Goal: Browse casually: Explore the website without a specific task or goal

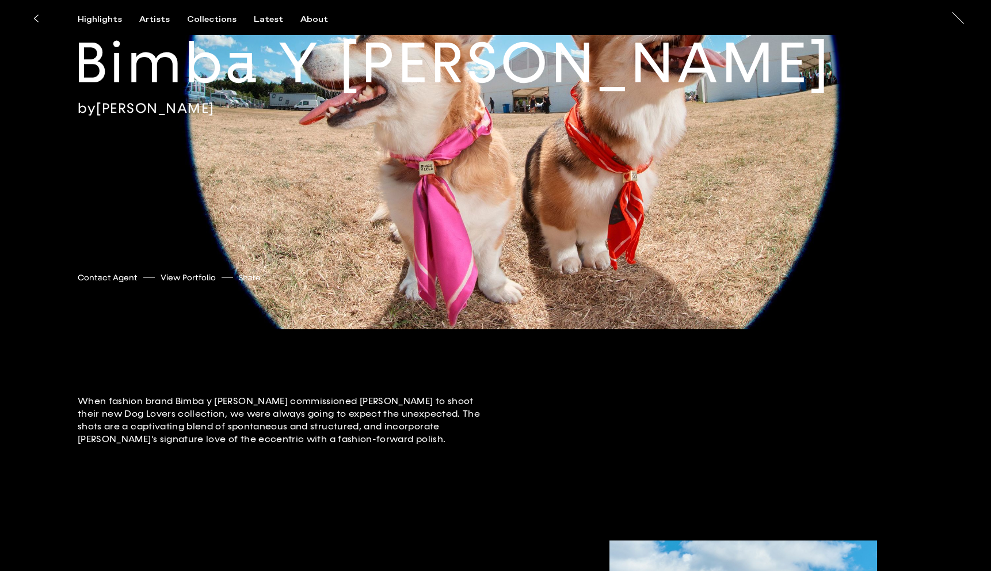
scroll to position [173, 0]
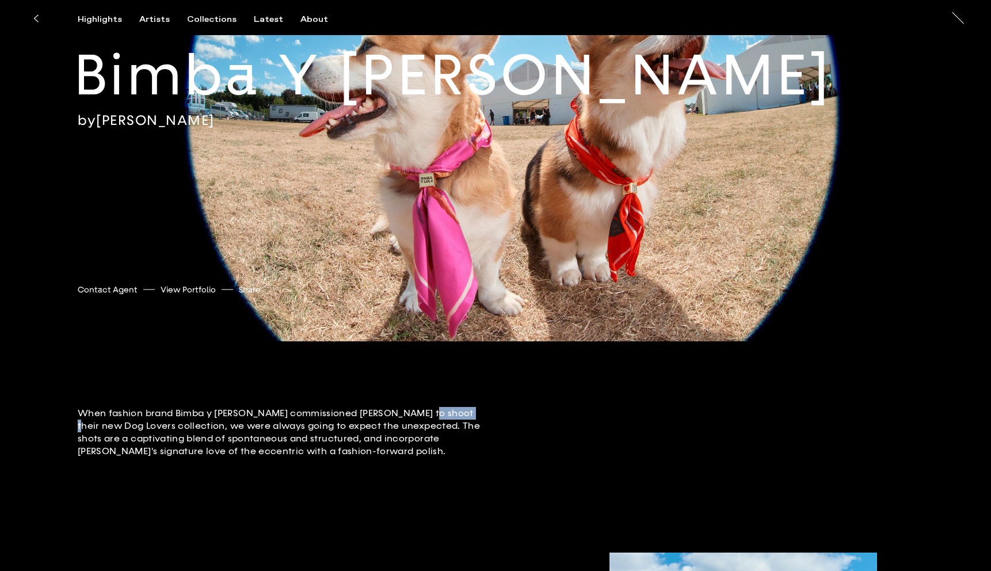
drag, startPoint x: 414, startPoint y: 413, endPoint x: 461, endPoint y: 413, distance: 47.2
click at [461, 413] on p "When fashion brand Bimba y Lola commissioned Jack to shoot their new Dog Lovers…" at bounding box center [279, 432] width 403 height 51
drag, startPoint x: 174, startPoint y: 415, endPoint x: 233, endPoint y: 414, distance: 58.7
click at [233, 414] on p "When fashion brand Bimba y Lola commissioned Jack to shoot their new Dog Lovers…" at bounding box center [279, 432] width 403 height 51
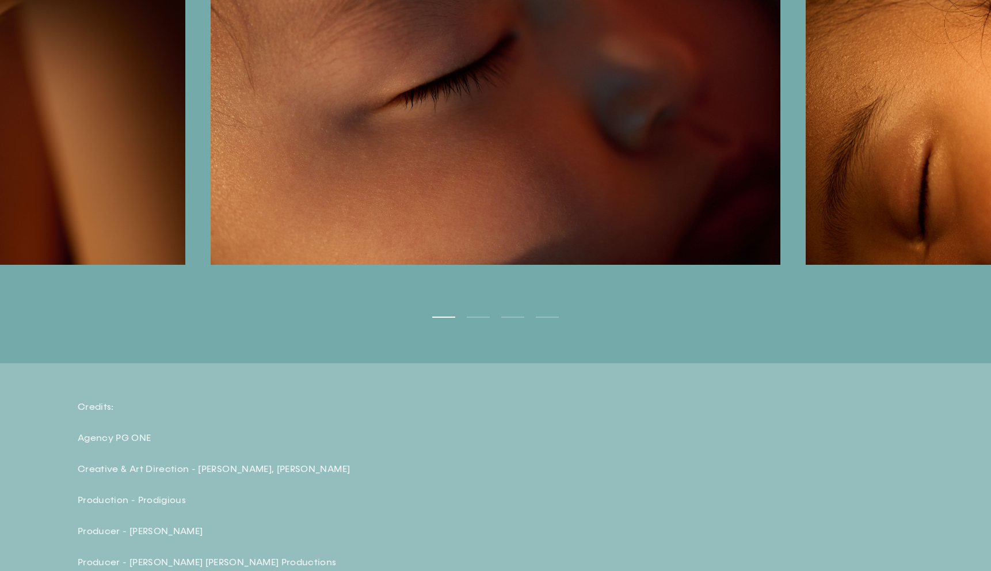
scroll to position [3537, 0]
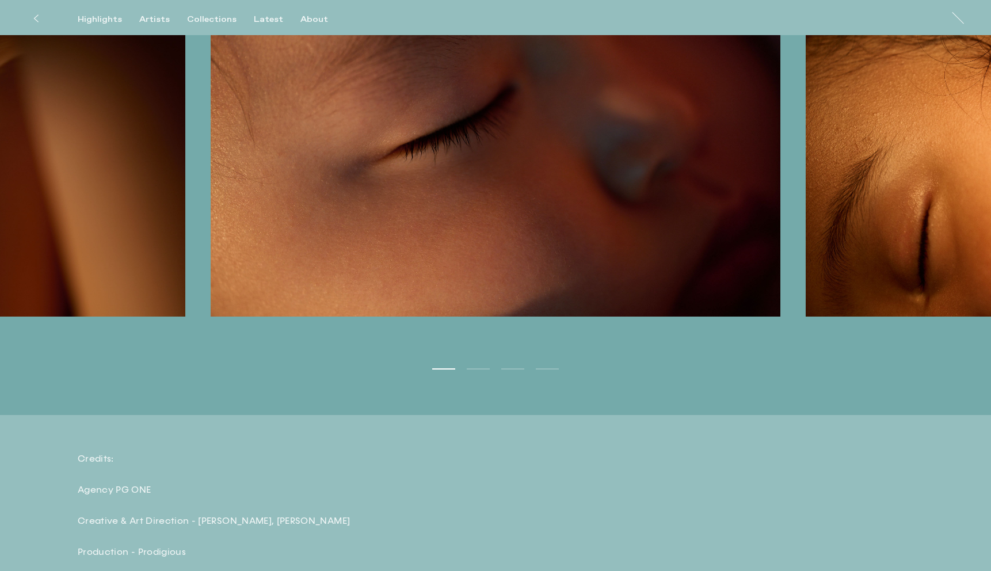
click at [485, 367] on ul "1 2 3 4" at bounding box center [495, 347] width 991 height 52
click at [484, 369] on button "2" at bounding box center [478, 368] width 23 height 1
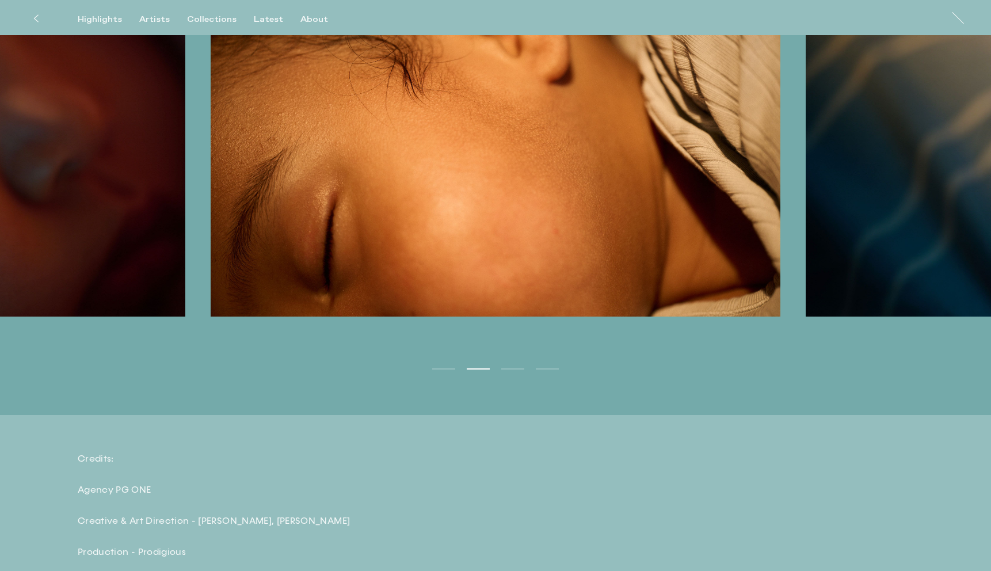
click at [507, 373] on ul "1 2 3 4" at bounding box center [495, 347] width 991 height 52
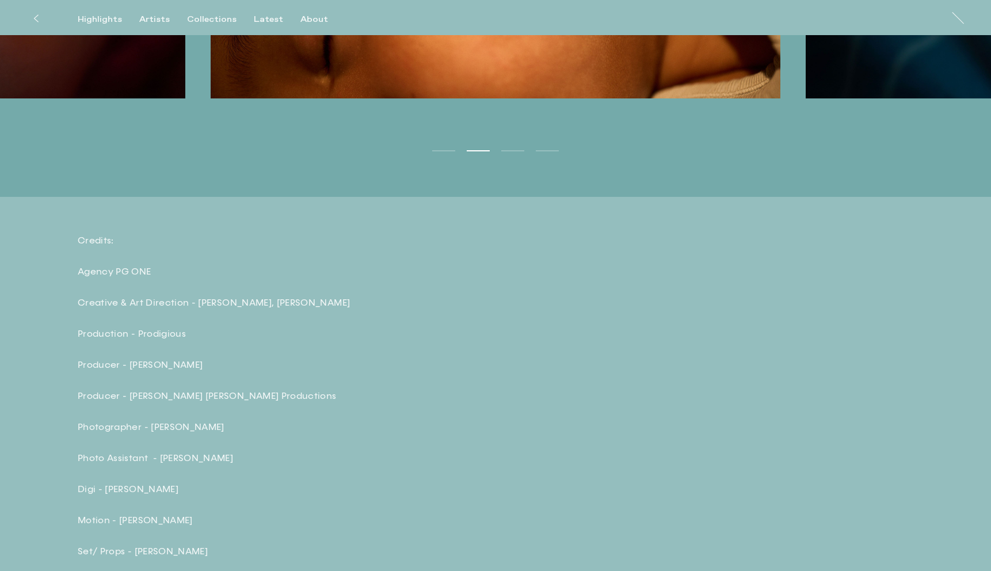
scroll to position [3781, 0]
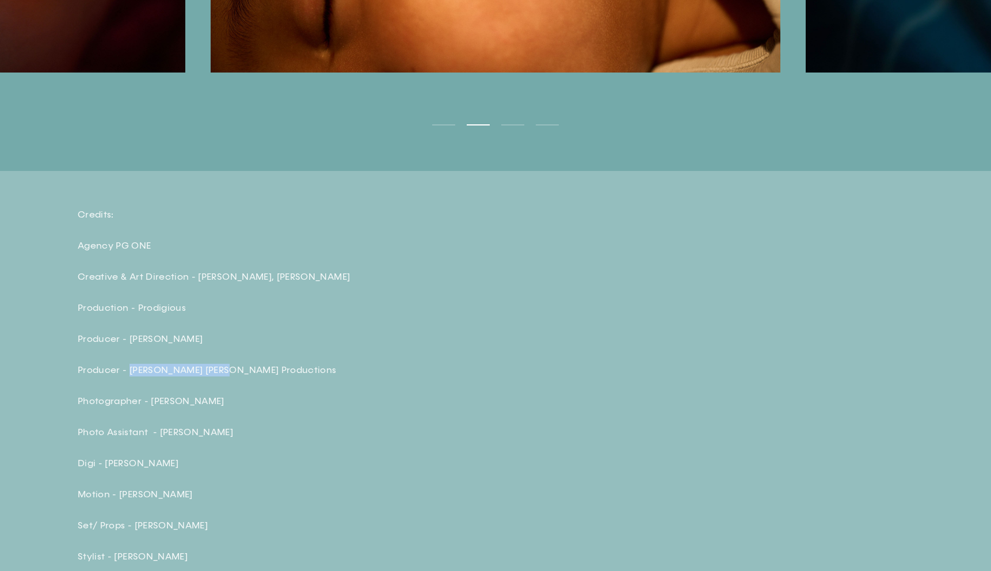
drag, startPoint x: 128, startPoint y: 374, endPoint x: 217, endPoint y: 374, distance: 88.6
click at [217, 374] on p "Producer - Lou Lou Productions" at bounding box center [279, 370] width 403 height 13
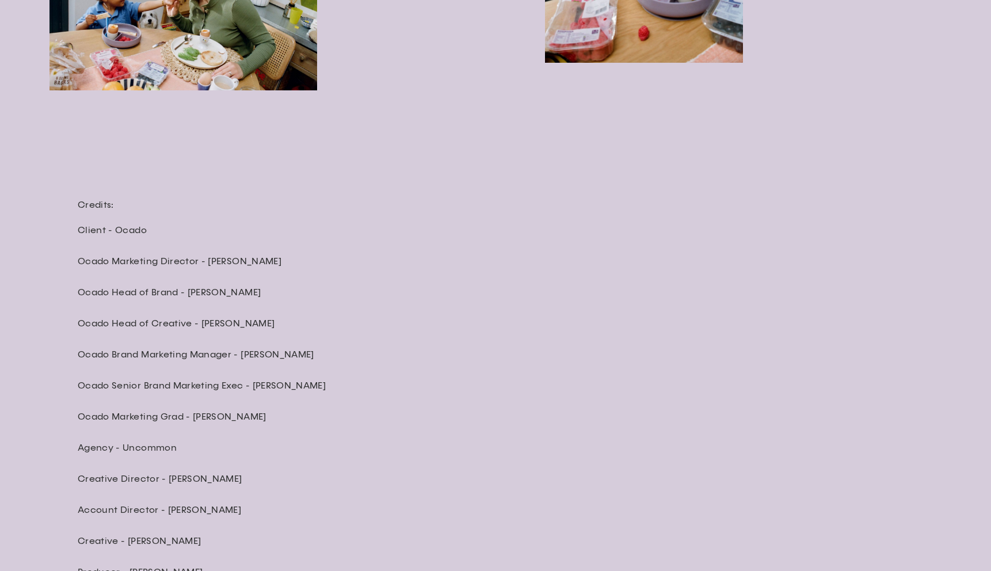
scroll to position [3563, 0]
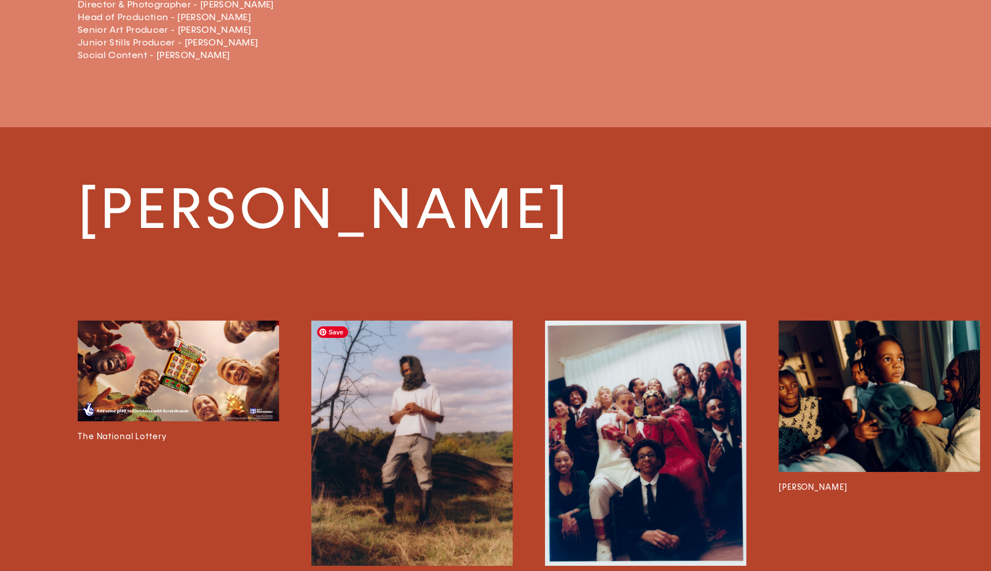
scroll to position [2661, 0]
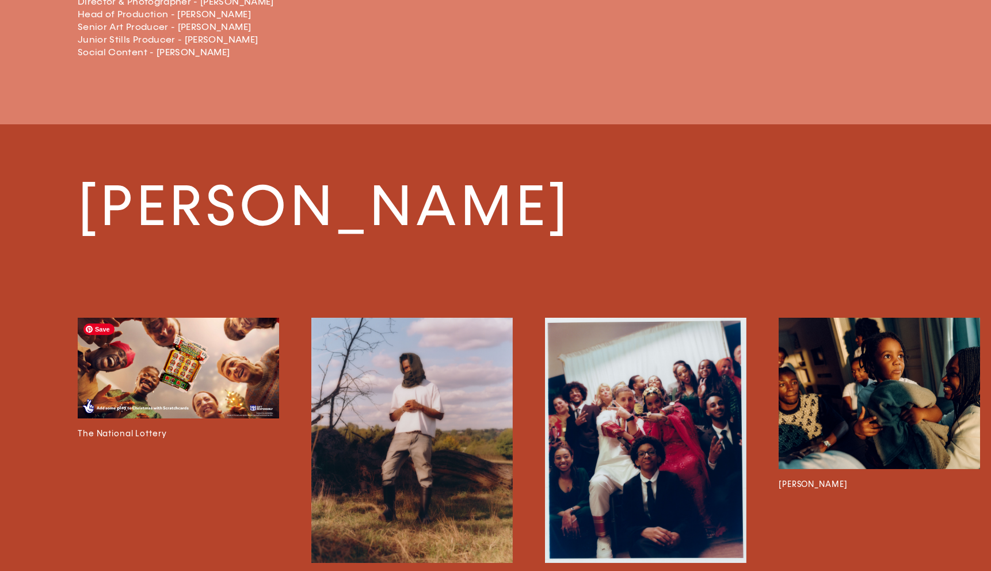
click at [204, 379] on img at bounding box center [178, 368] width 201 height 101
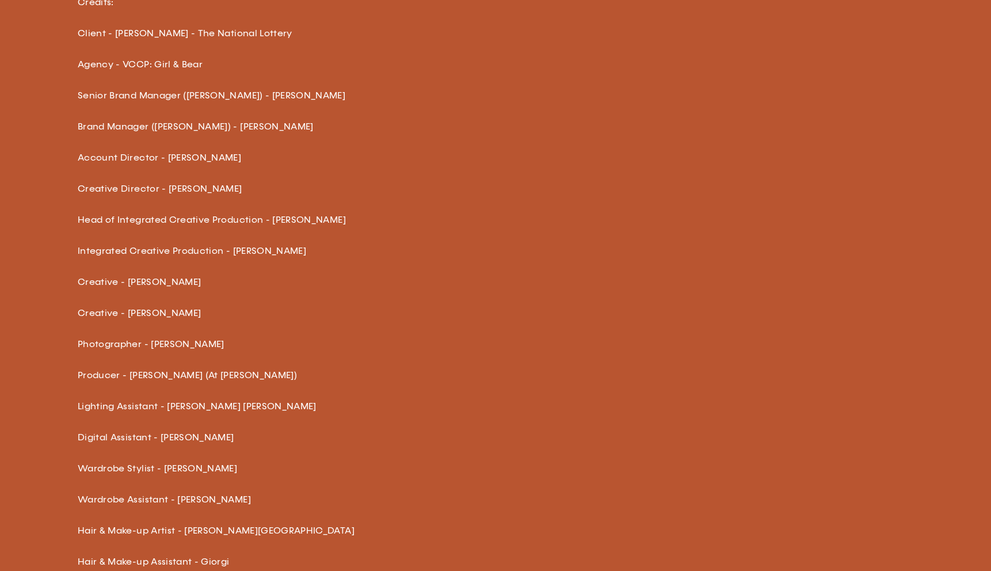
scroll to position [1337, 0]
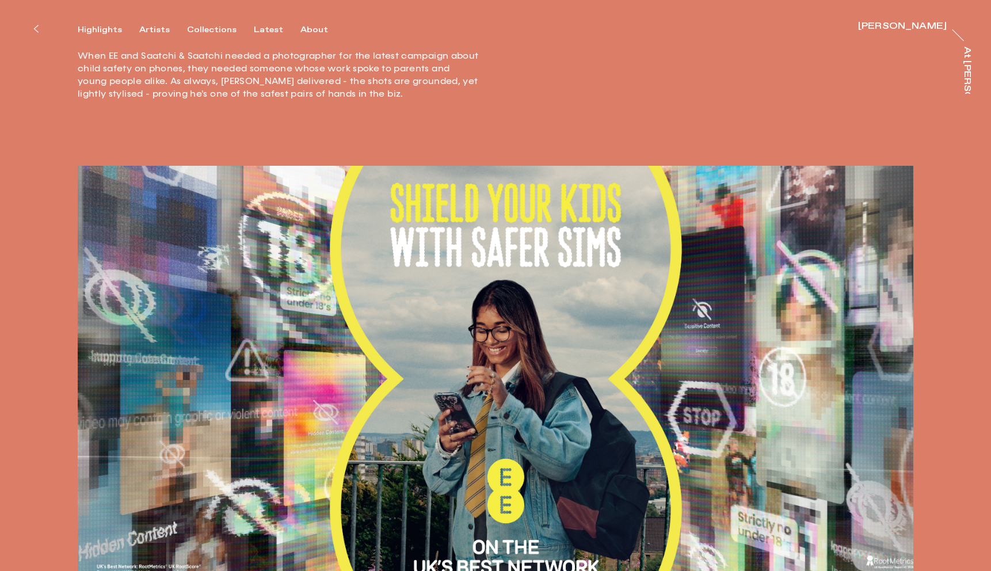
scroll to position [762, 0]
